Goal: Find specific page/section: Find specific page/section

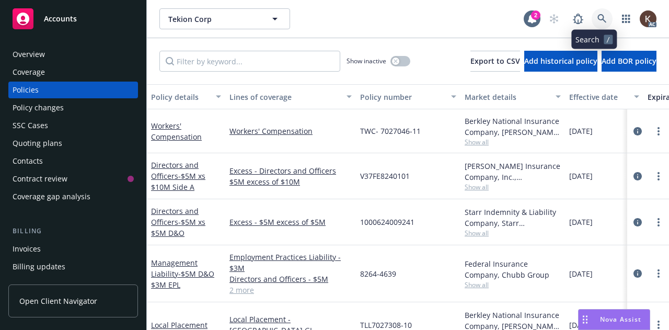
click at [592, 11] on link at bounding box center [602, 18] width 21 height 21
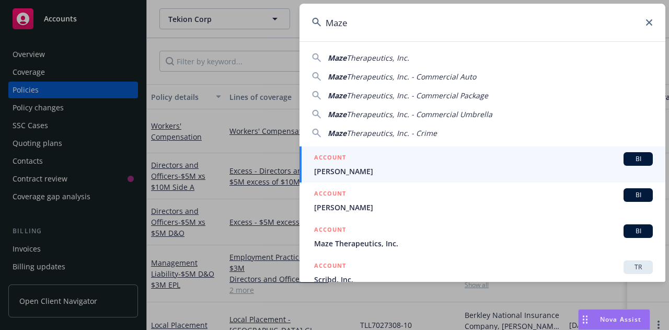
type input "Maze"
drag, startPoint x: 451, startPoint y: 151, endPoint x: 442, endPoint y: 169, distance: 20.1
click at [451, 151] on link "ACCOUNT BI [PERSON_NAME]" at bounding box center [483, 164] width 366 height 36
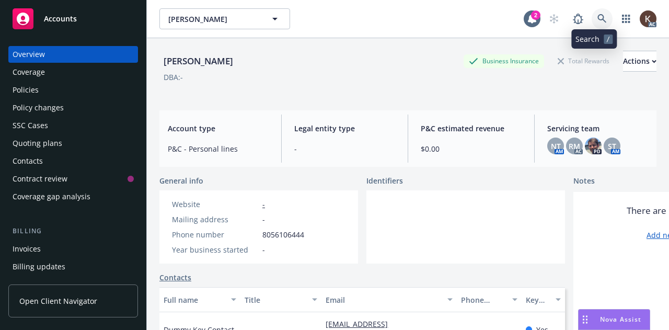
click at [595, 29] on link at bounding box center [602, 18] width 21 height 21
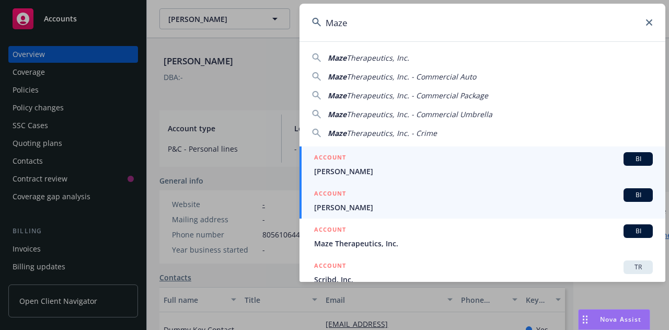
type input "Maze"
click at [419, 203] on span "[PERSON_NAME]" at bounding box center [483, 207] width 339 height 11
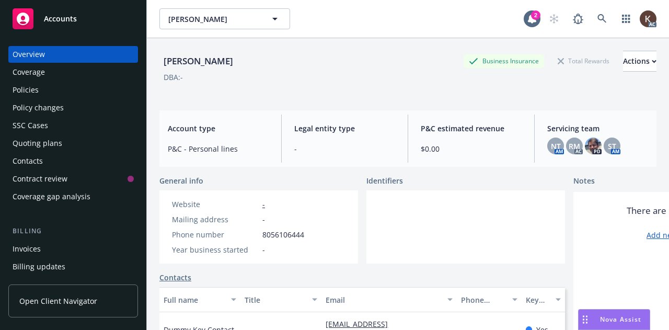
scroll to position [25, 0]
